Goal: Navigation & Orientation: Find specific page/section

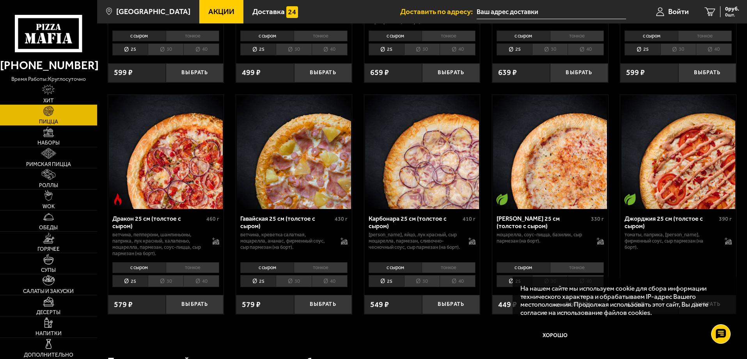
scroll to position [1483, 0]
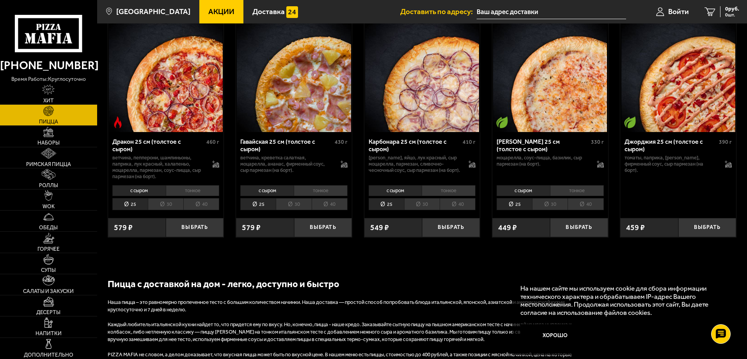
click at [299, 210] on li "30" at bounding box center [294, 204] width 36 height 12
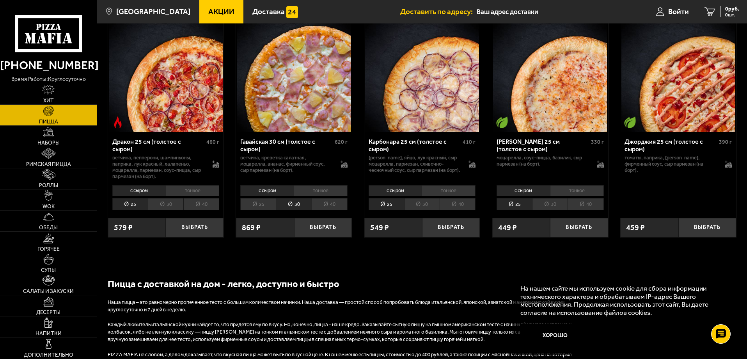
click at [430, 208] on li "30" at bounding box center [422, 204] width 36 height 12
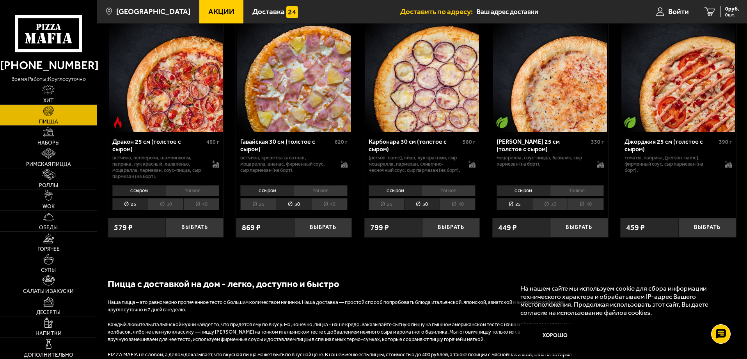
click at [176, 210] on li "30" at bounding box center [166, 204] width 36 height 12
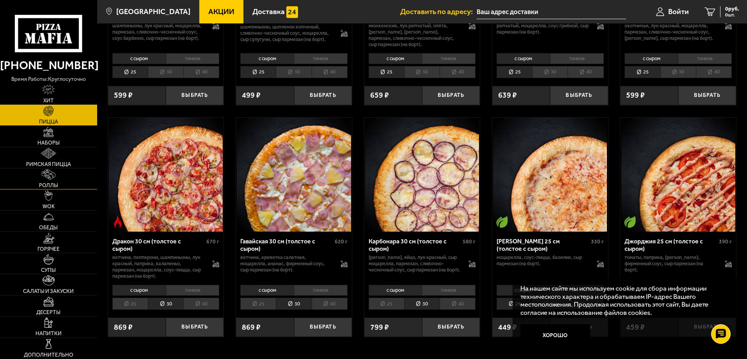
scroll to position [1366, 0]
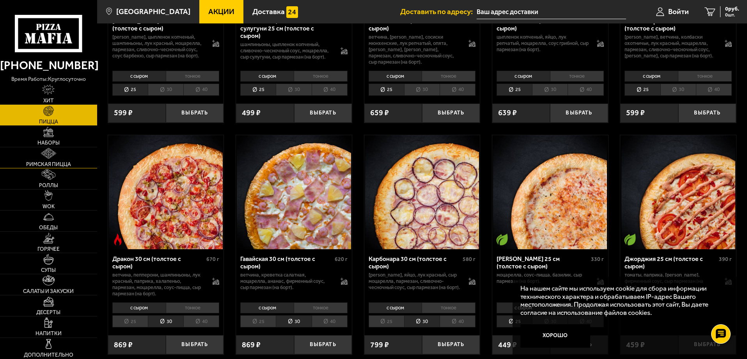
click at [54, 157] on img at bounding box center [48, 153] width 15 height 11
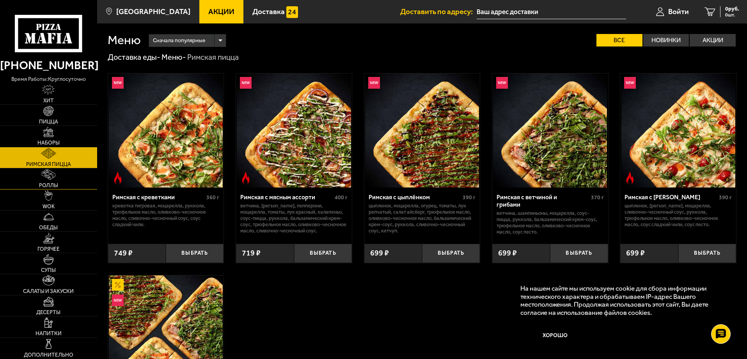
click at [44, 181] on link "Роллы" at bounding box center [48, 178] width 97 height 21
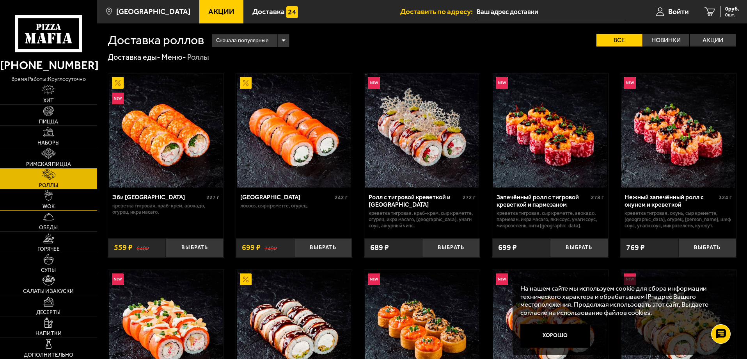
click at [51, 204] on span "WOK" at bounding box center [49, 206] width 12 height 5
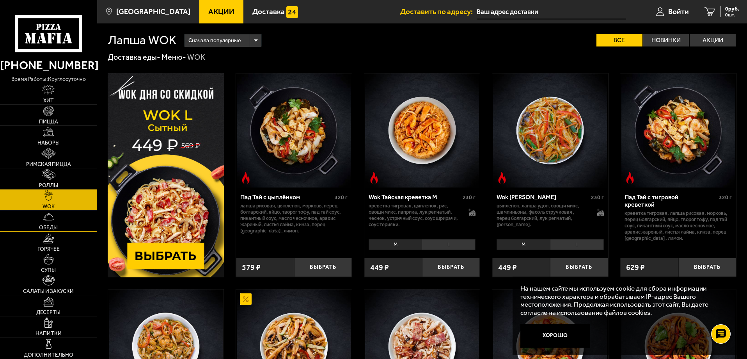
click at [53, 221] on img at bounding box center [48, 216] width 11 height 11
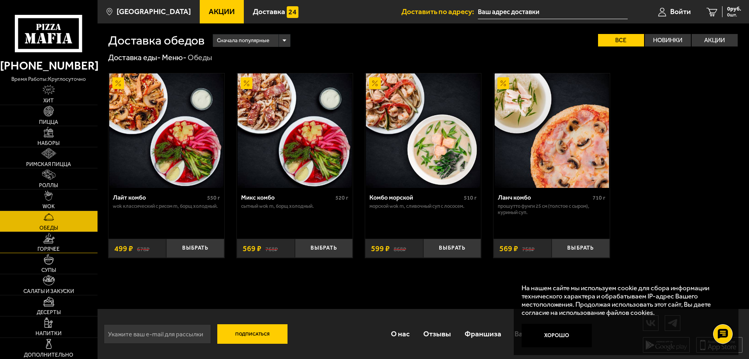
click at [50, 243] on img at bounding box center [49, 238] width 12 height 11
